Goal: Task Accomplishment & Management: Manage account settings

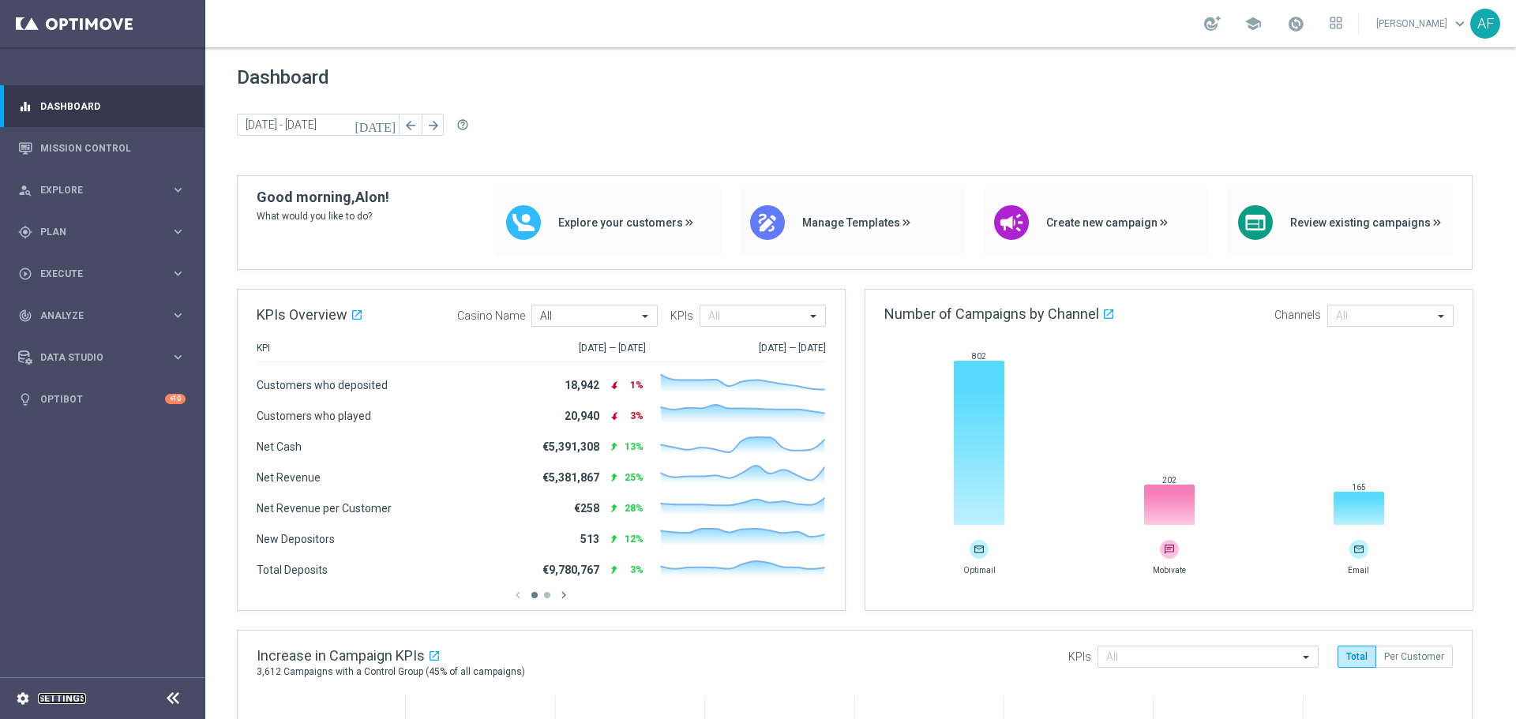
click at [69, 704] on link "Settings" at bounding box center [62, 698] width 48 height 9
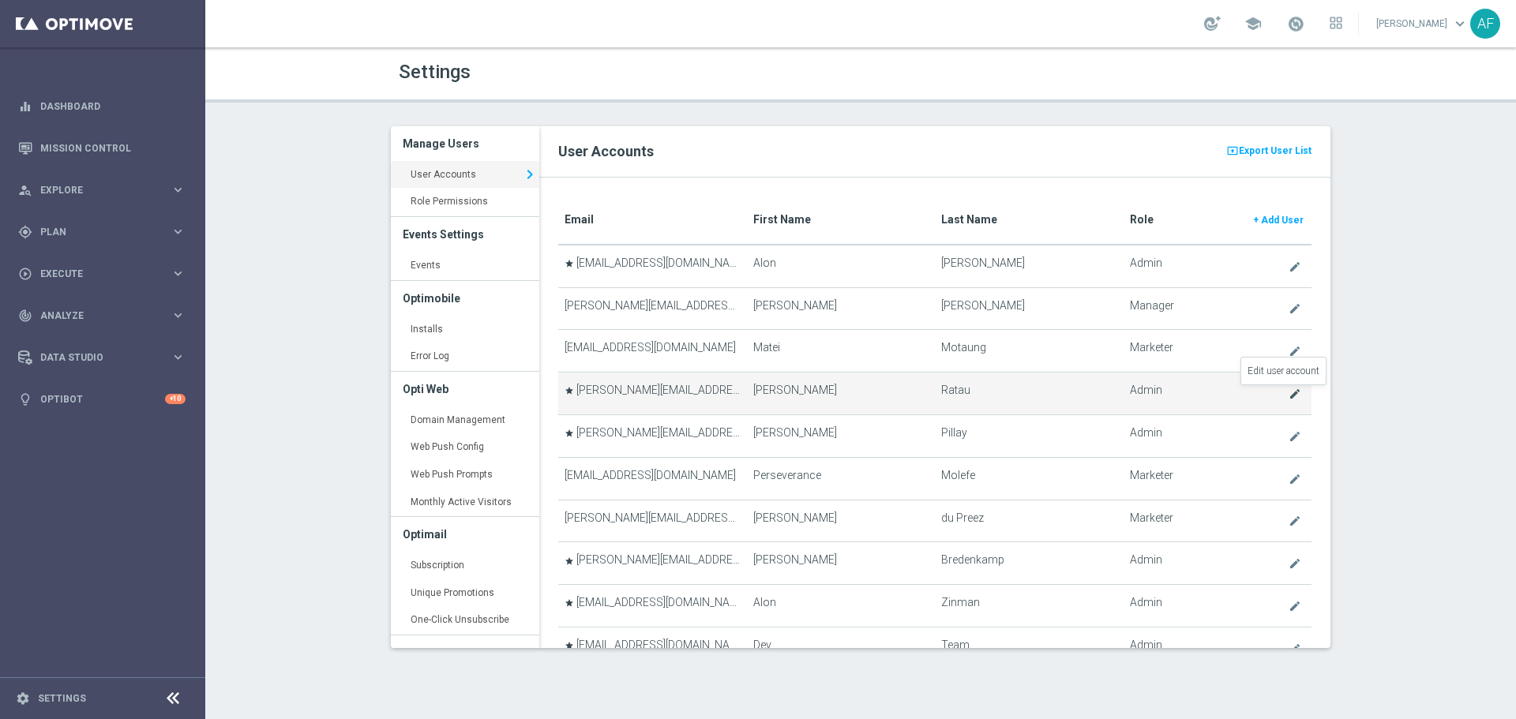
click at [1289, 395] on icon "create" at bounding box center [1295, 394] width 13 height 13
click at [1289, 396] on icon "create" at bounding box center [1295, 394] width 13 height 13
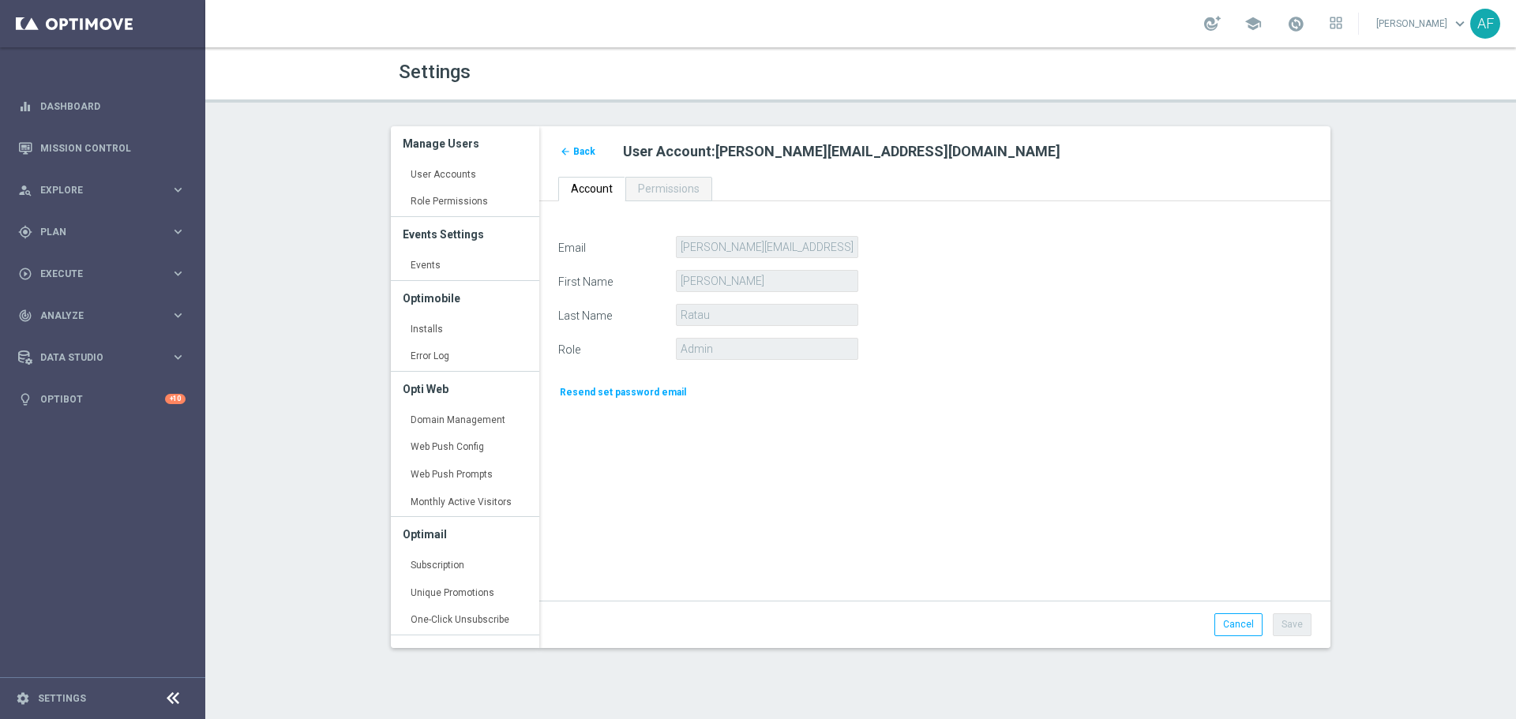
click at [587, 149] on span "Back" at bounding box center [584, 151] width 22 height 11
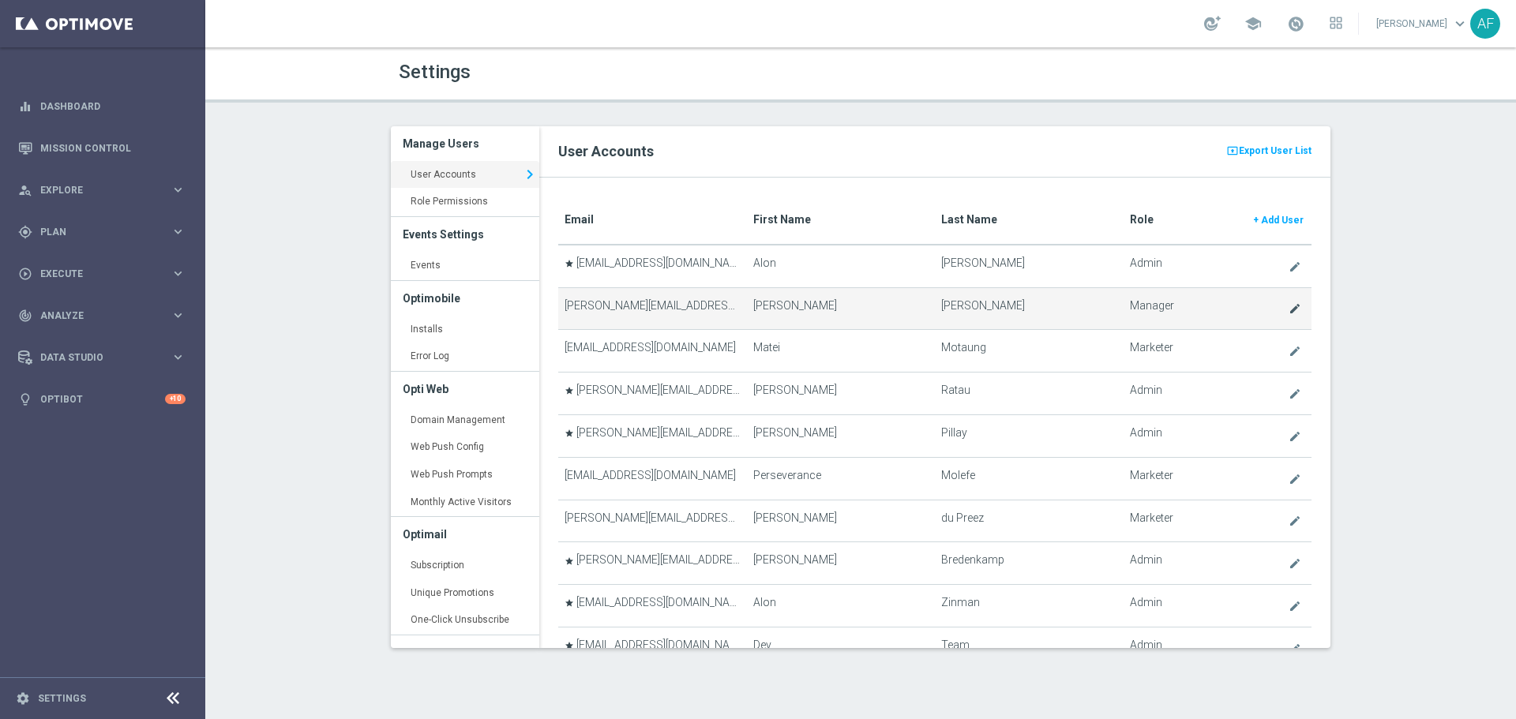
click at [1289, 308] on icon "create" at bounding box center [1295, 308] width 13 height 13
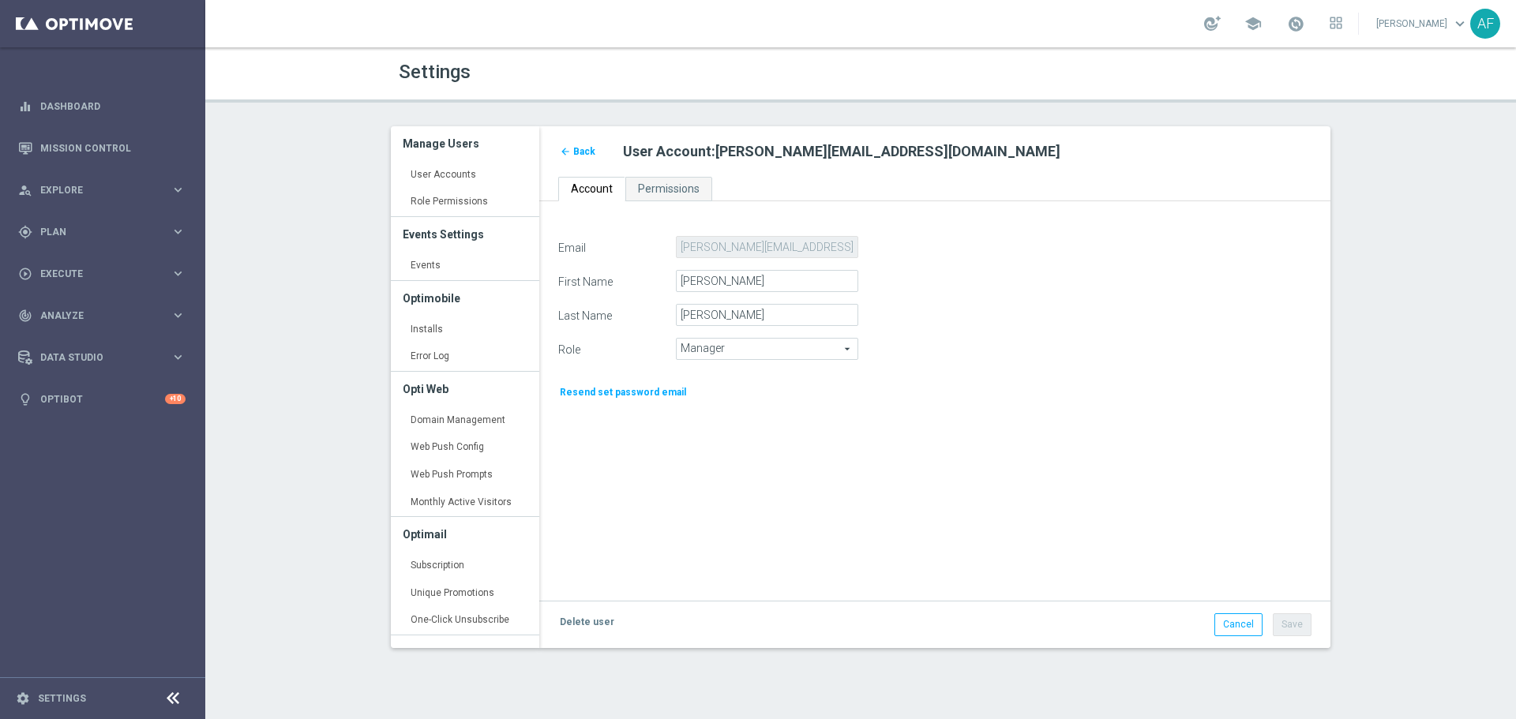
click at [586, 148] on span "Back" at bounding box center [584, 151] width 22 height 11
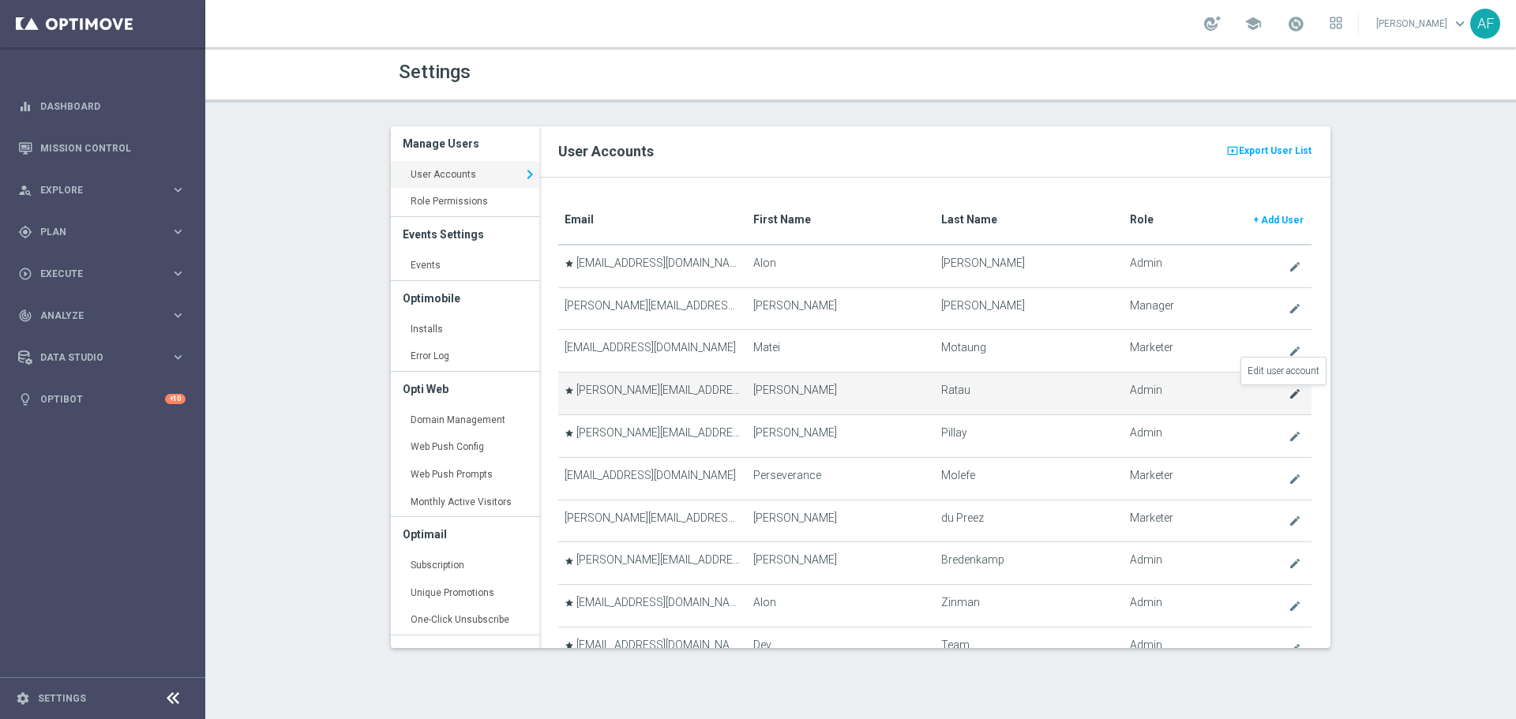
click at [1289, 391] on icon "create" at bounding box center [1295, 394] width 13 height 13
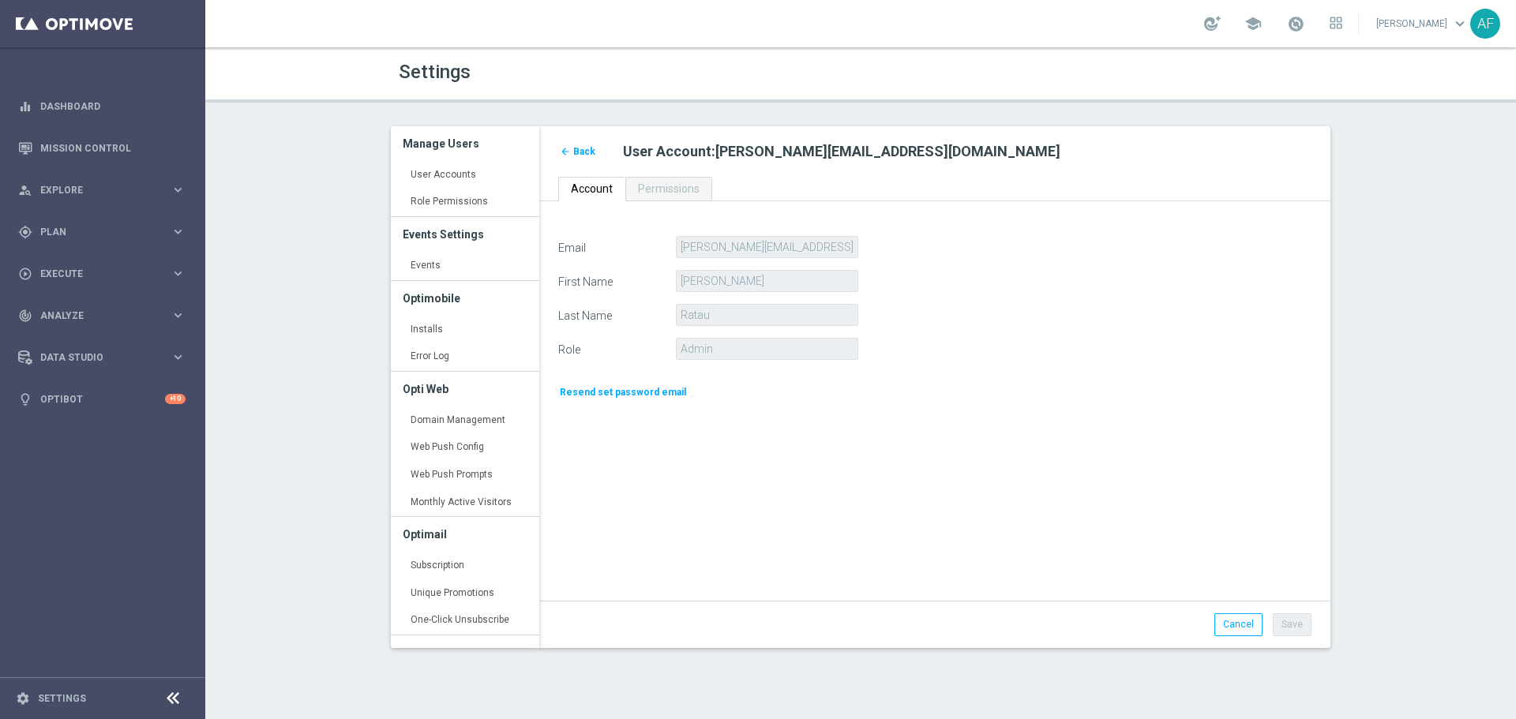
click at [587, 157] on link "arrow_back Back" at bounding box center [577, 151] width 39 height 17
